Goal: Information Seeking & Learning: Learn about a topic

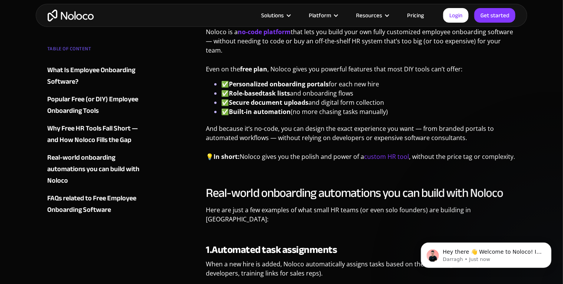
scroll to position [1555, 0]
click at [409, 15] on link "Pricing" at bounding box center [416, 15] width 36 height 10
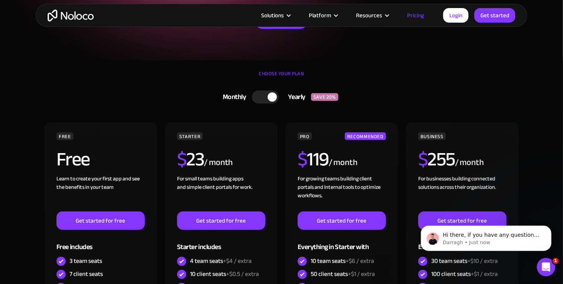
scroll to position [133, 0]
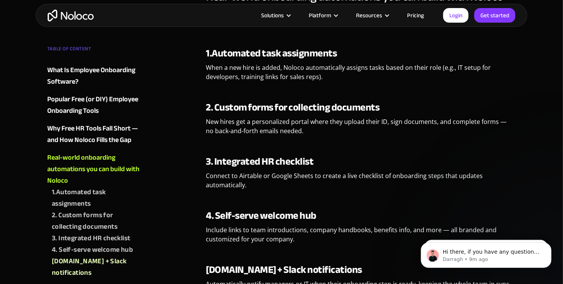
scroll to position [1753, 0]
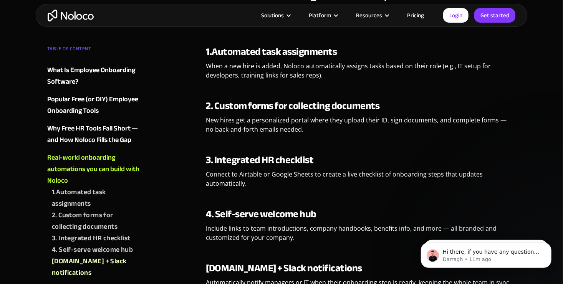
click at [67, 20] on img "home" at bounding box center [71, 16] width 46 height 12
